Goal: Information Seeking & Learning: Learn about a topic

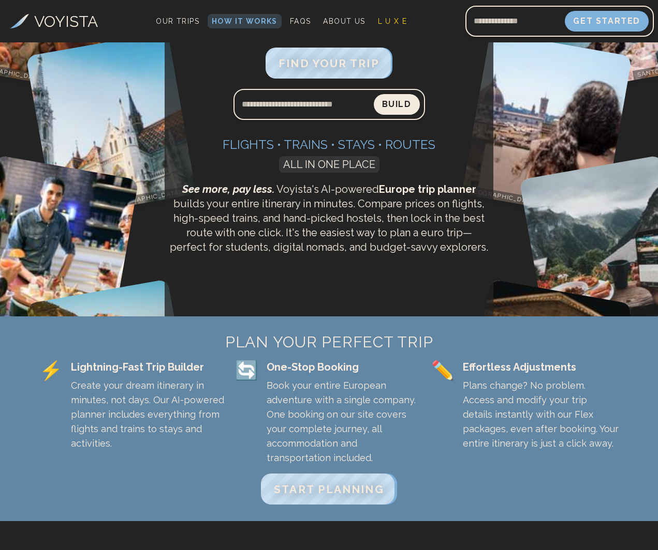
scroll to position [310, 0]
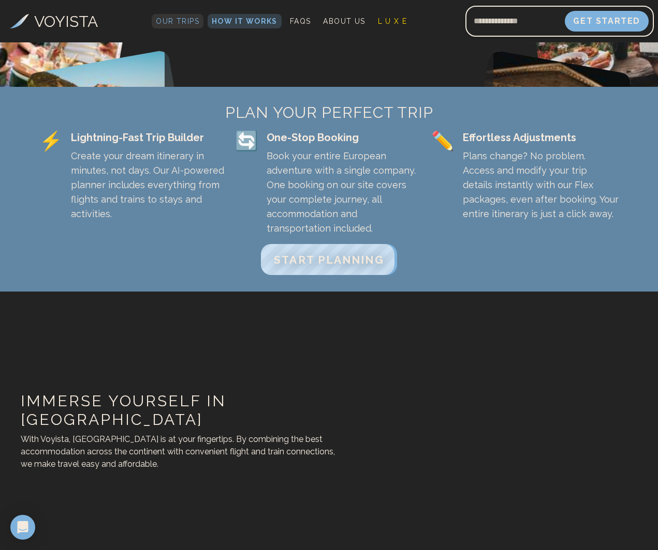
click at [171, 21] on span "Our Trips" at bounding box center [177, 21] width 43 height 8
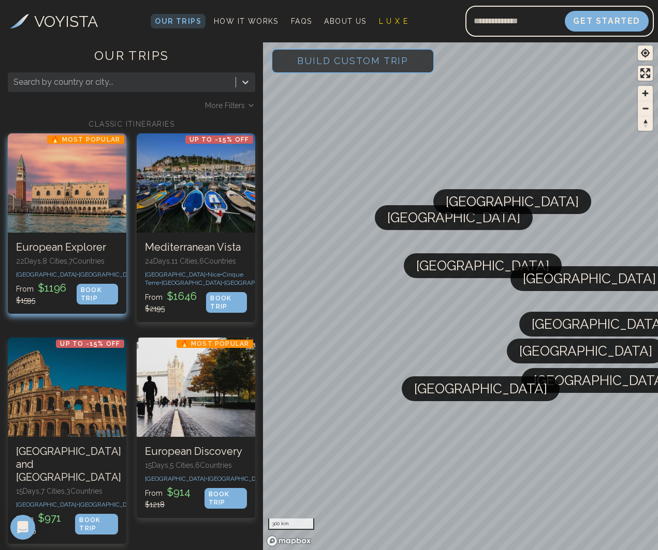
click at [94, 188] on div at bounding box center [67, 182] width 118 height 99
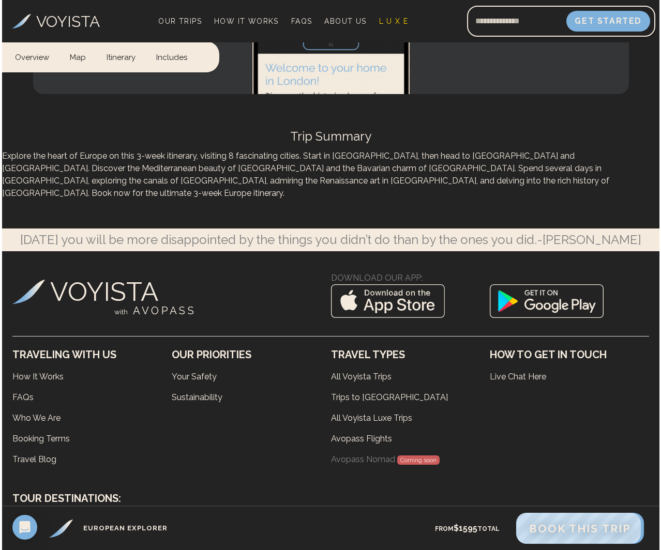
scroll to position [6622, 0]
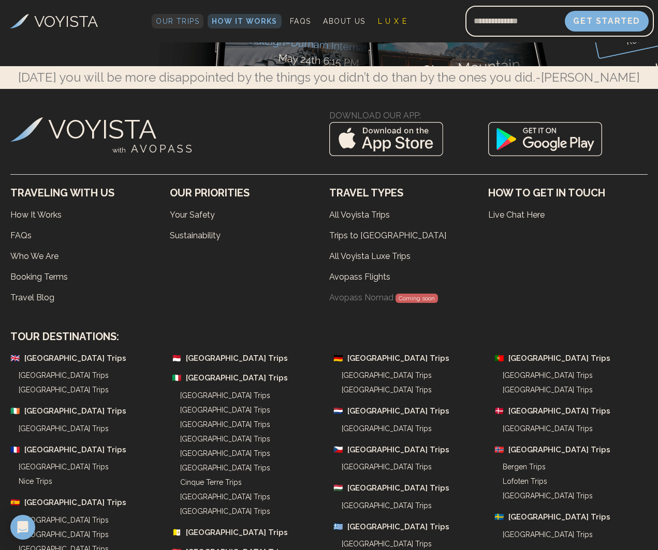
scroll to position [3725, 0]
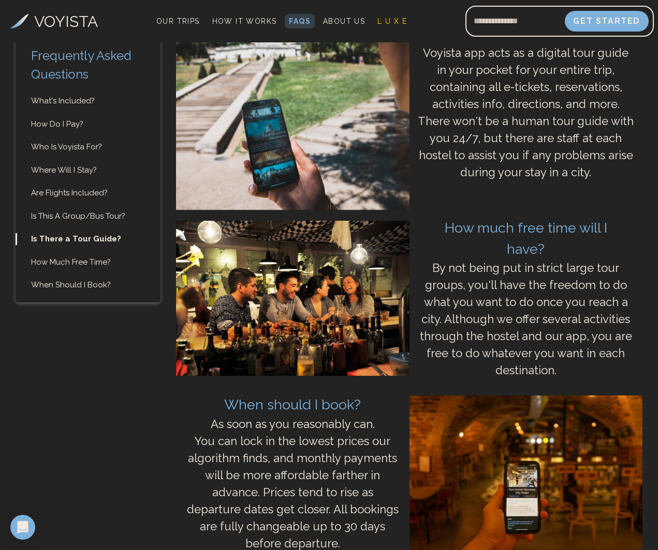
scroll to position [2690, 0]
